Goal: Find specific page/section: Find specific page/section

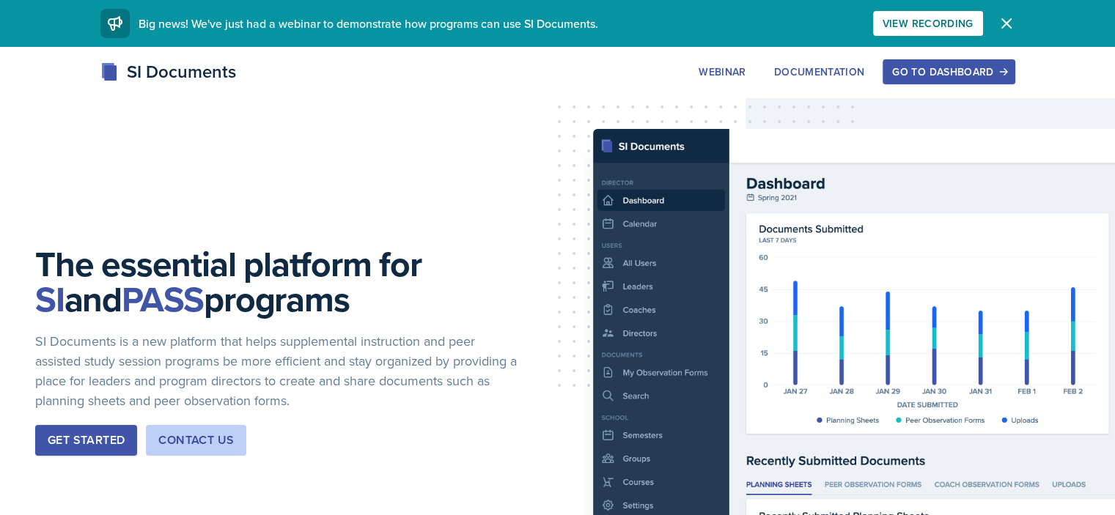
click at [1016, 29] on icon "button" at bounding box center [1007, 24] width 18 height 18
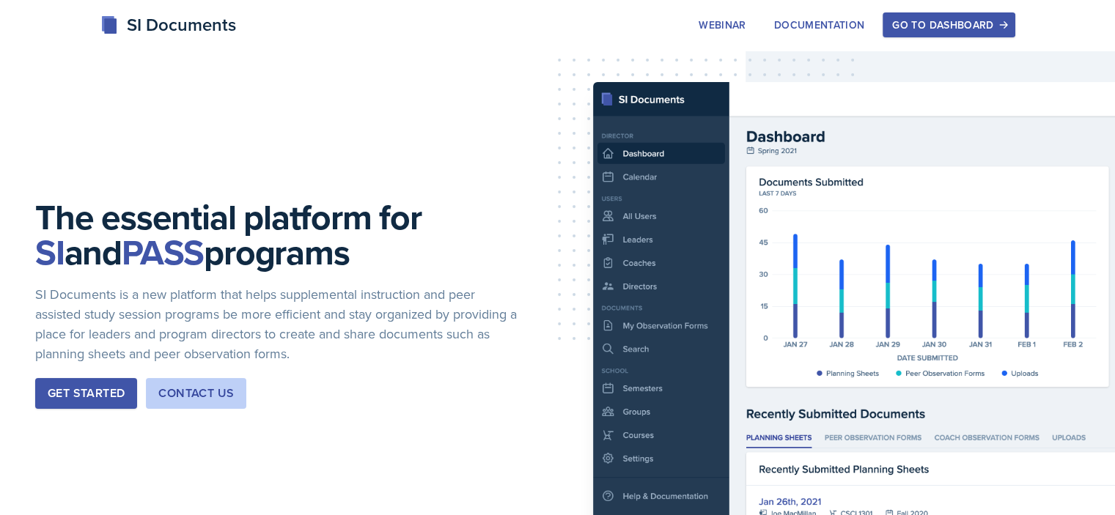
click at [1005, 21] on div "Go to Dashboard" at bounding box center [948, 25] width 113 height 12
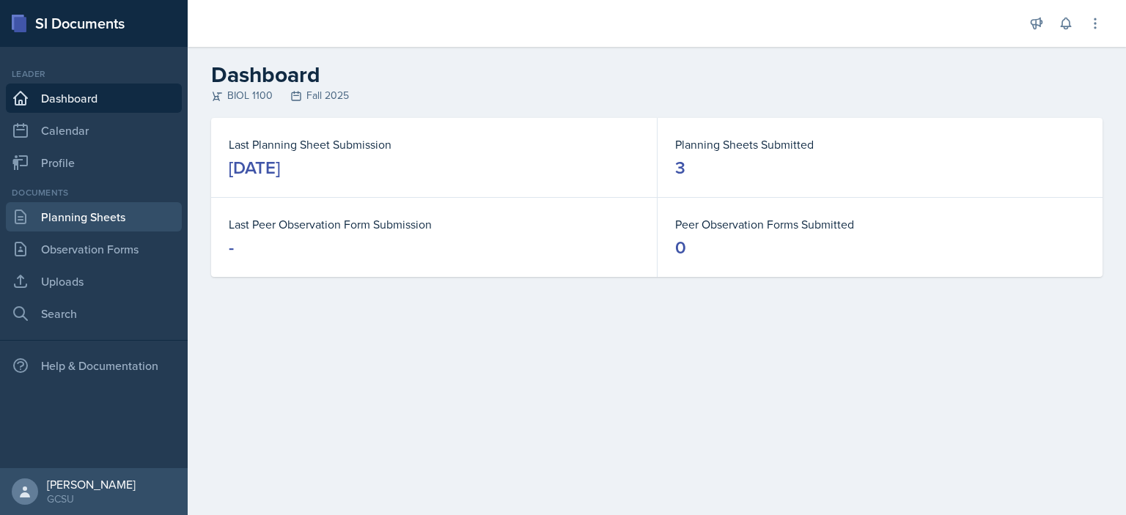
click at [58, 223] on link "Planning Sheets" at bounding box center [94, 216] width 176 height 29
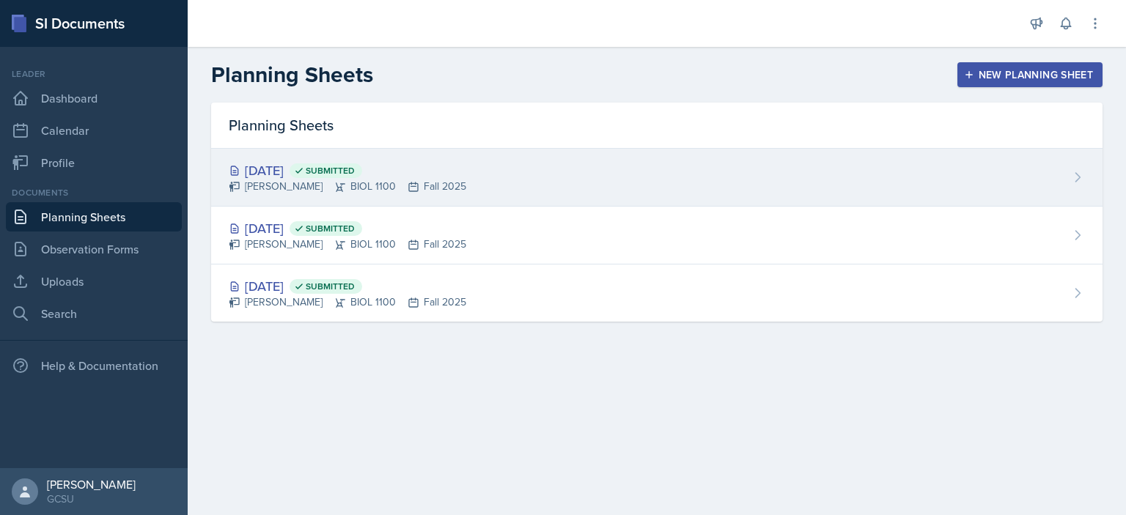
click at [293, 168] on div "[DATE] Submitted" at bounding box center [348, 171] width 238 height 20
